Goal: Task Accomplishment & Management: Use online tool/utility

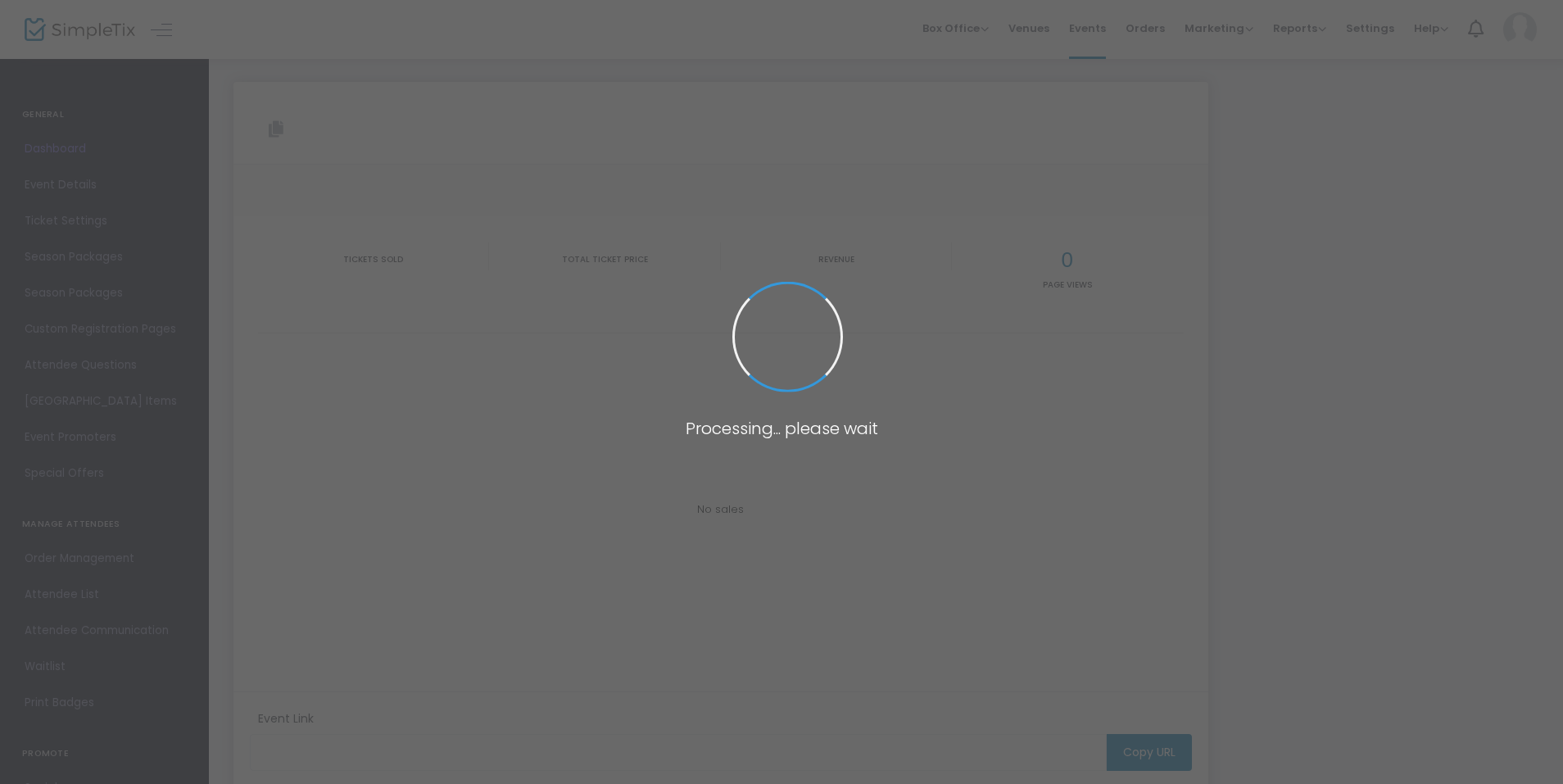
type input "[URL][DOMAIN_NAME]"
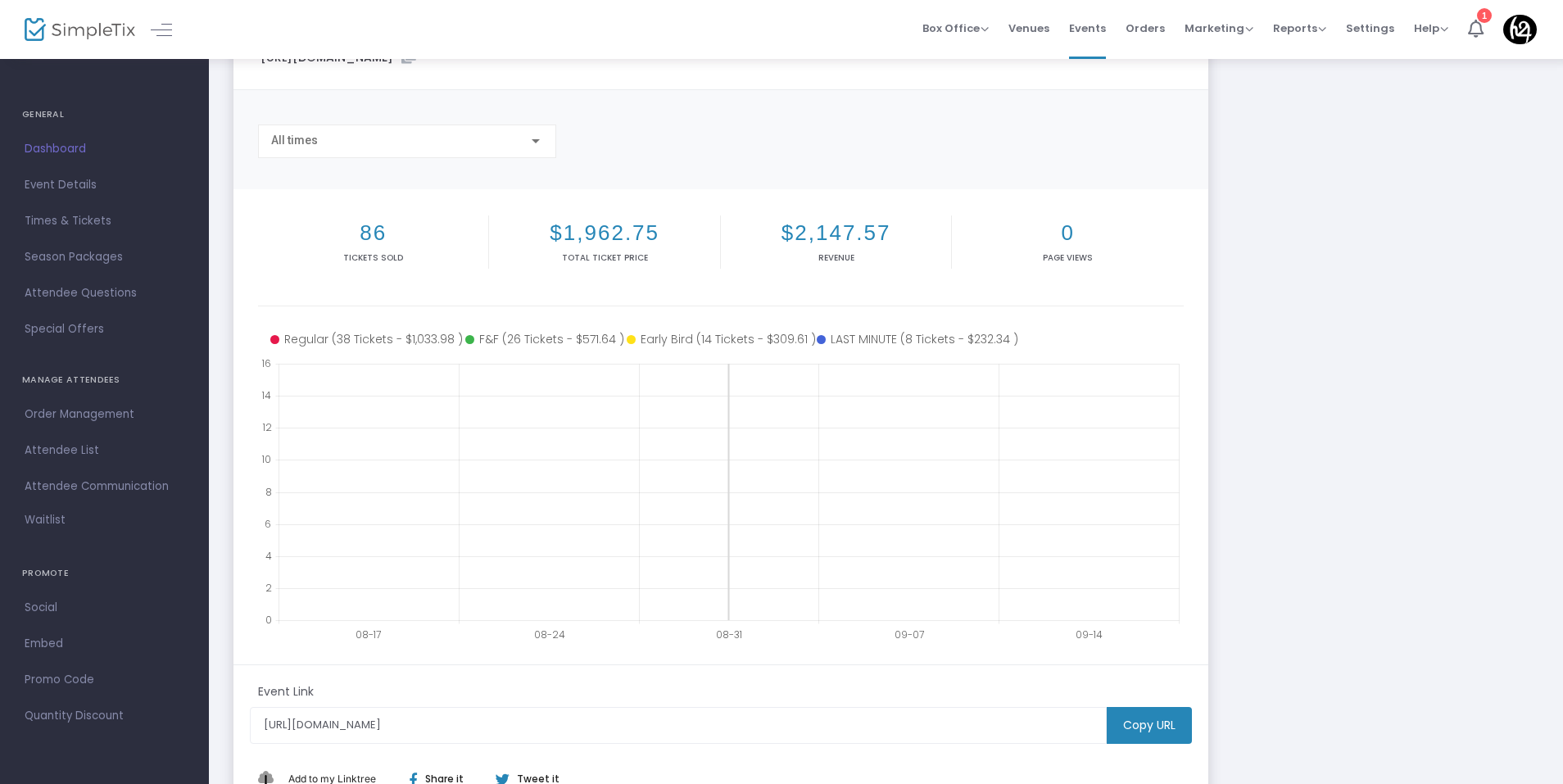
scroll to position [219, 0]
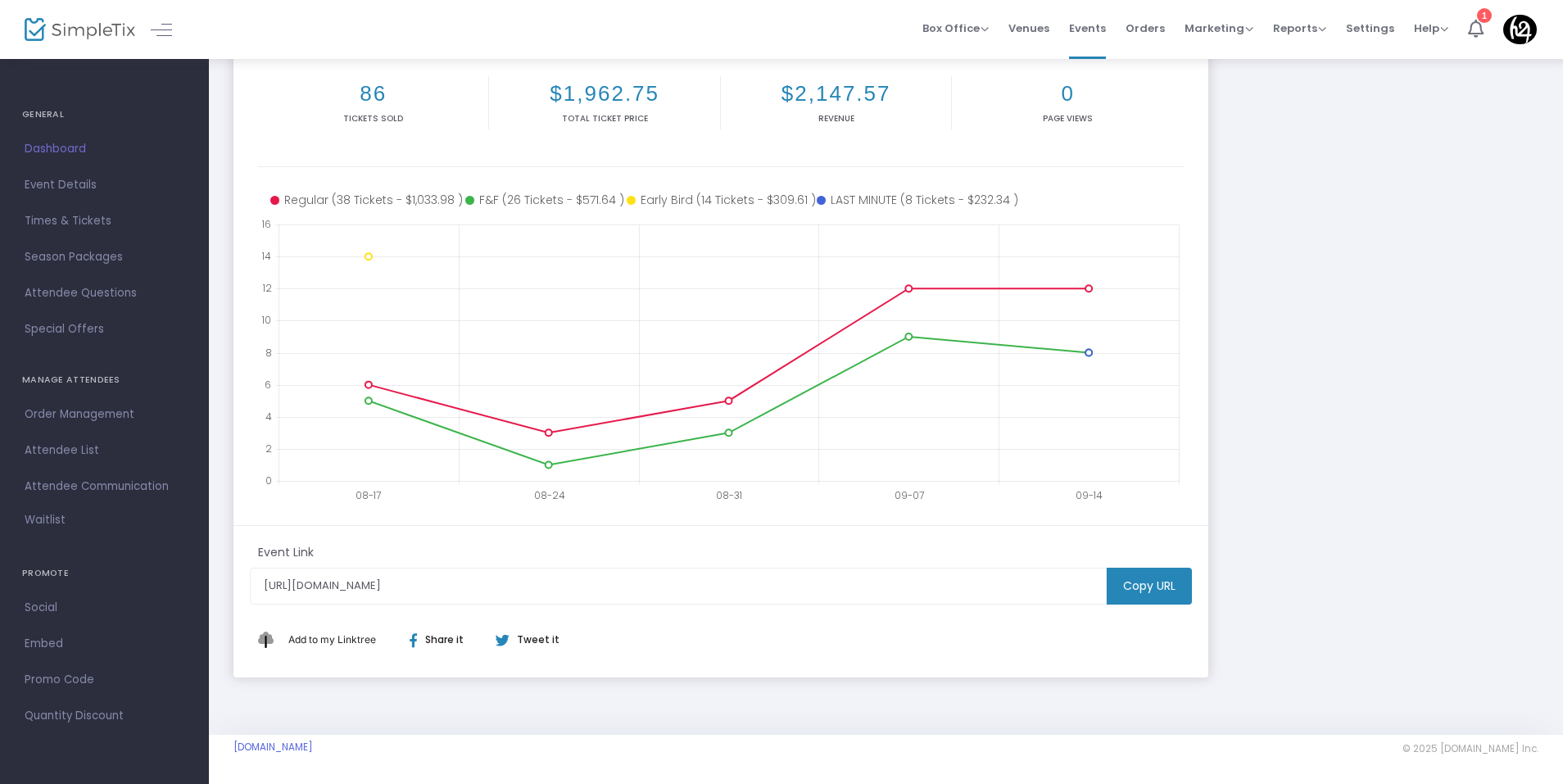
click at [1428, 422] on div "UNITED FOR TECHNO @ CARNEGIE [DATE] [URL][DOMAIN_NAME] Copy All times 86 Ticket…" at bounding box center [886, 270] width 1322 height 815
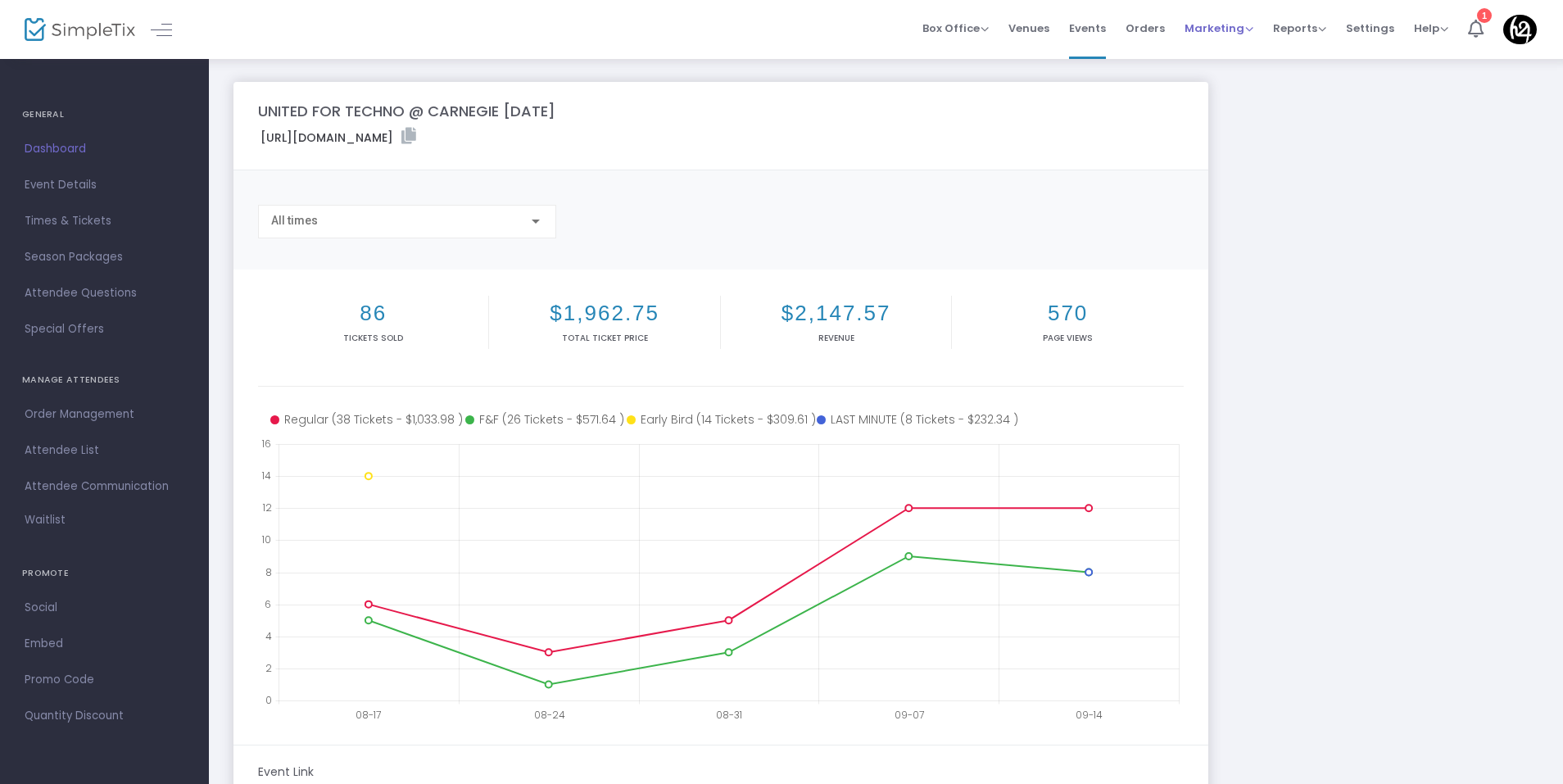
click at [1186, 34] on li "Marketing Promo Codes Quantity Discounts Affiliate" at bounding box center [1218, 29] width 88 height 59
click at [1214, 24] on span "Marketing" at bounding box center [1219, 28] width 69 height 16
click at [1222, 53] on li "Promo Codes" at bounding box center [1250, 55] width 131 height 32
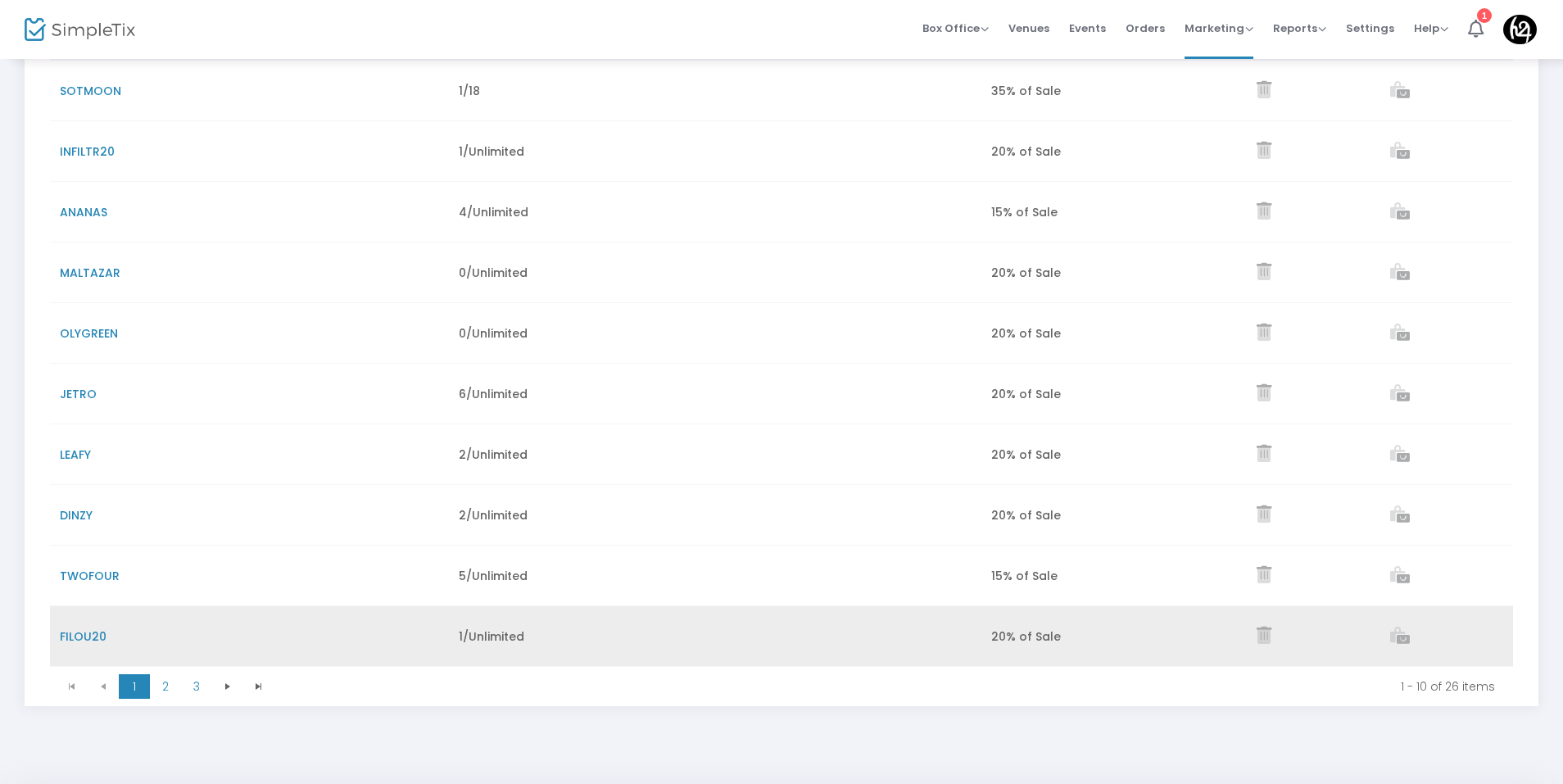
scroll to position [196, 0]
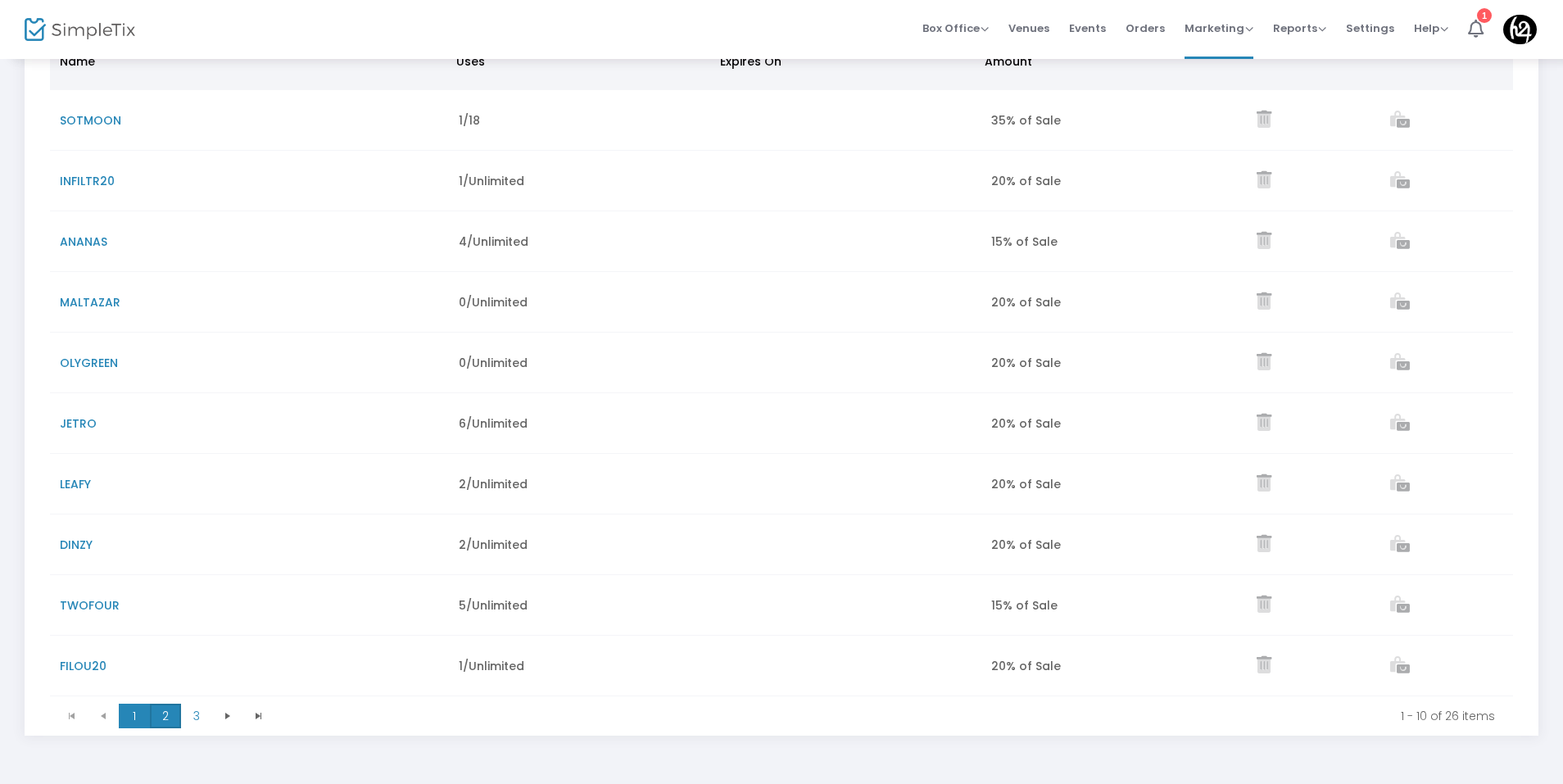
click at [177, 711] on span "2" at bounding box center [165, 715] width 31 height 24
click at [128, 709] on span "1" at bounding box center [134, 715] width 31 height 24
click at [149, 708] on span "1" at bounding box center [134, 715] width 31 height 24
click at [177, 715] on span "2" at bounding box center [165, 715] width 31 height 24
